Goal: Transaction & Acquisition: Purchase product/service

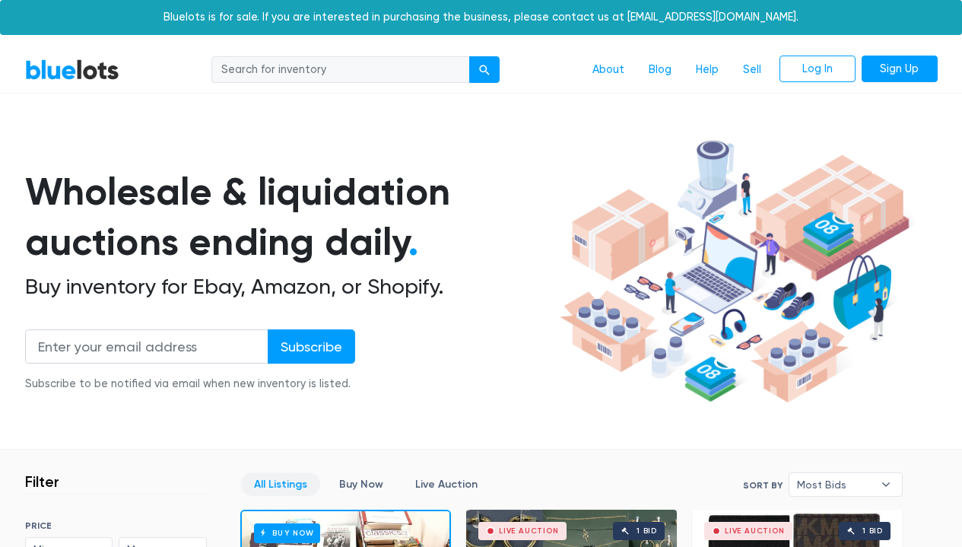
click at [371, 72] on input "search" at bounding box center [340, 69] width 259 height 27
type input "Amazon Jewelry Returns – Mint Condition"
click at [469, 56] on button "submit" at bounding box center [484, 69] width 30 height 27
